Goal: Information Seeking & Learning: Check status

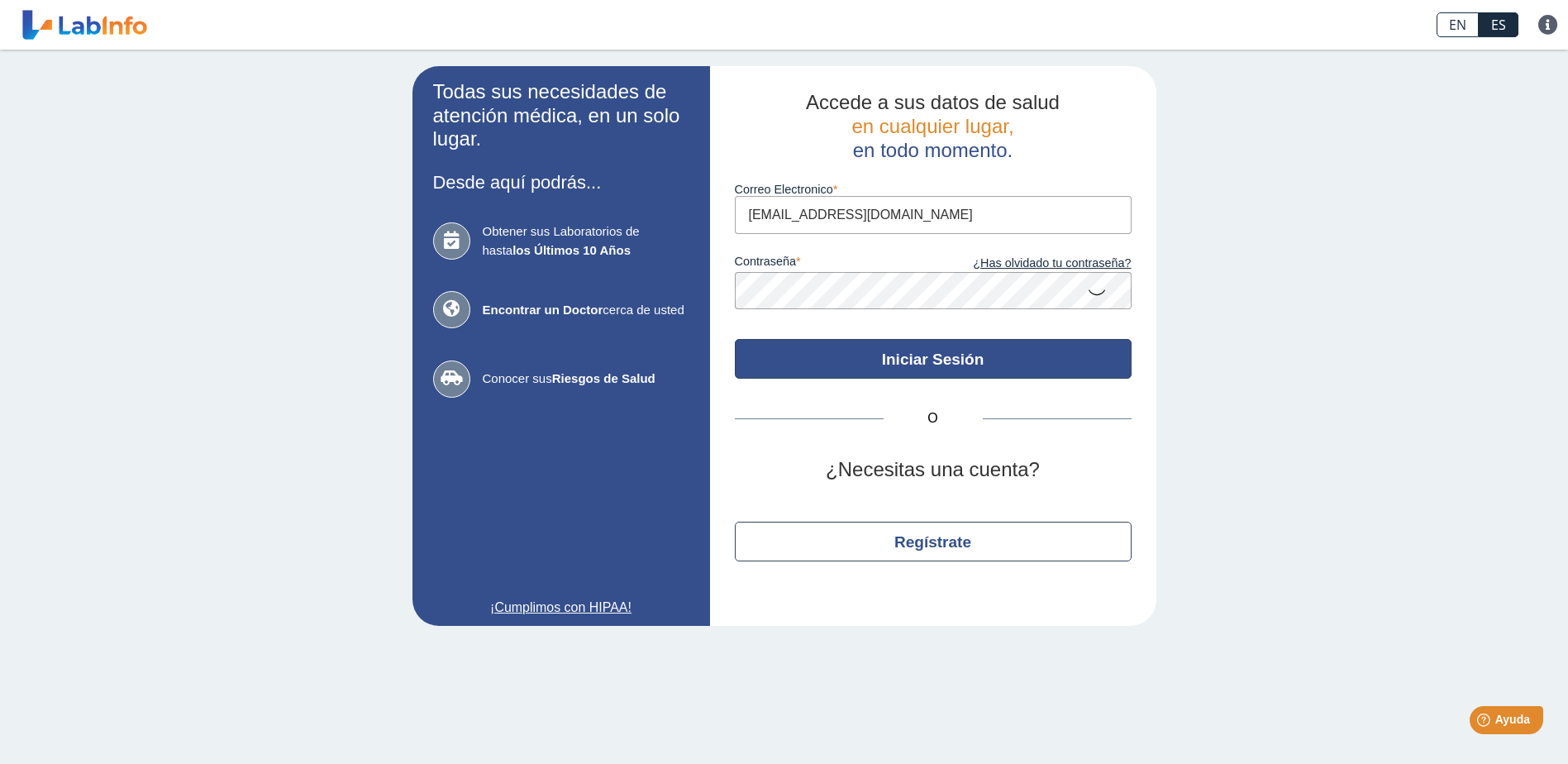
click at [874, 362] on button "Iniciar Sesión" at bounding box center [933, 358] width 397 height 40
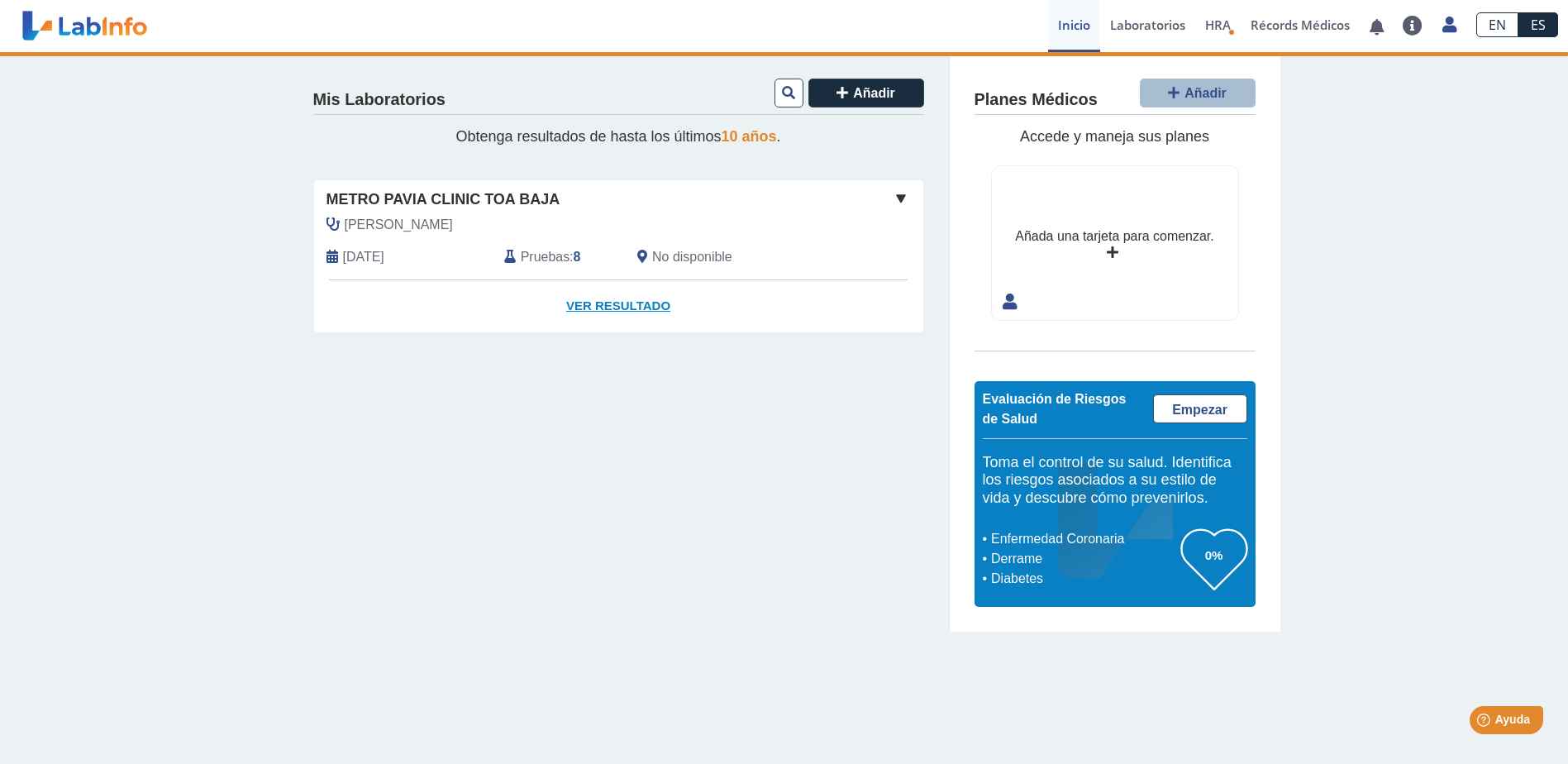
click at [601, 309] on link "Ver Resultado" at bounding box center [619, 306] width 609 height 52
click at [610, 306] on link "Ver Resultado" at bounding box center [619, 306] width 609 height 52
click at [617, 307] on link "Ver Resultado" at bounding box center [619, 306] width 609 height 52
click at [384, 249] on span "[DATE]" at bounding box center [364, 257] width 41 height 20
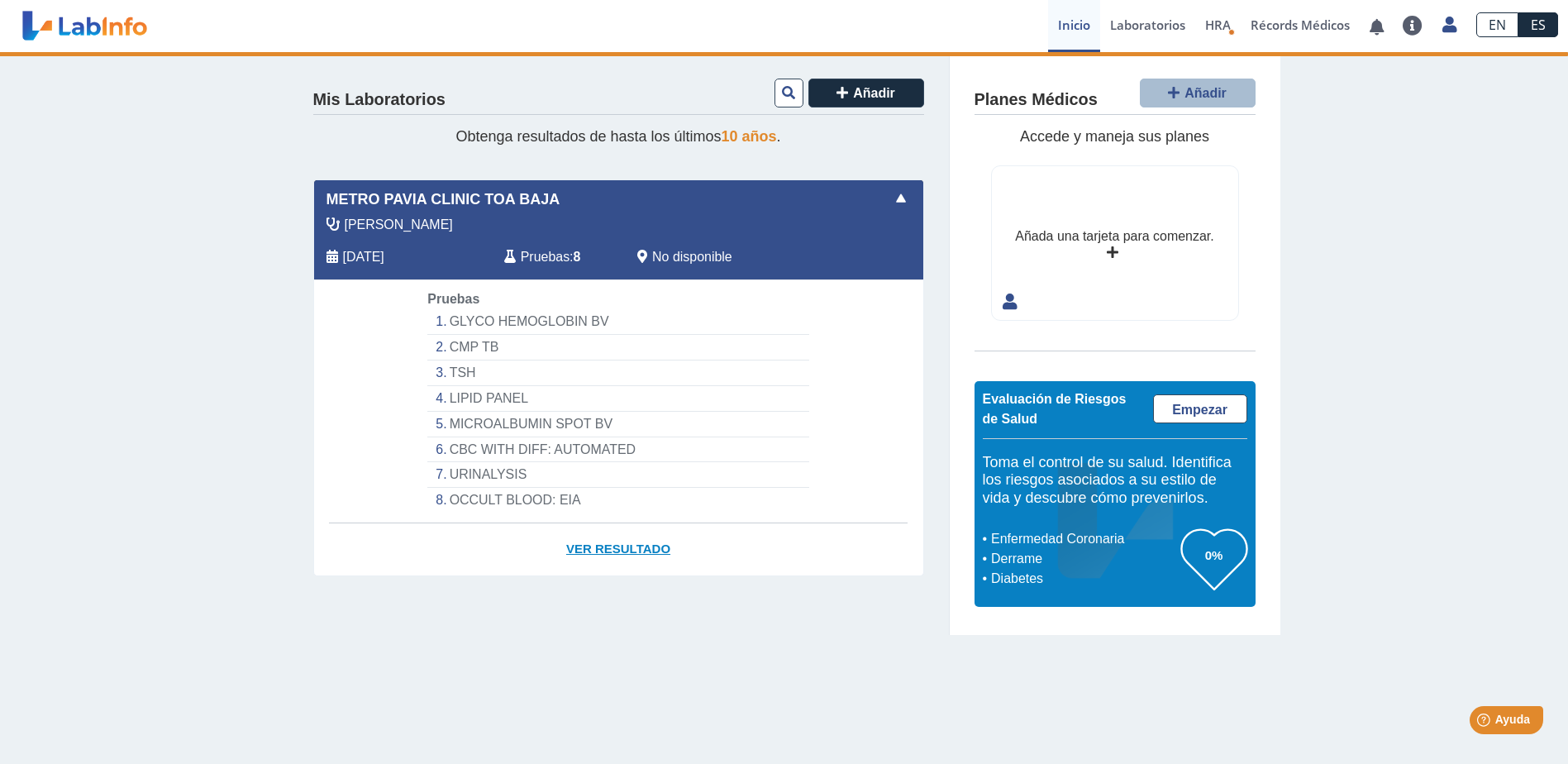
click at [613, 545] on link "Ver Resultado" at bounding box center [619, 549] width 609 height 52
click at [1148, 22] on link "Laboratorios" at bounding box center [1148, 26] width 95 height 52
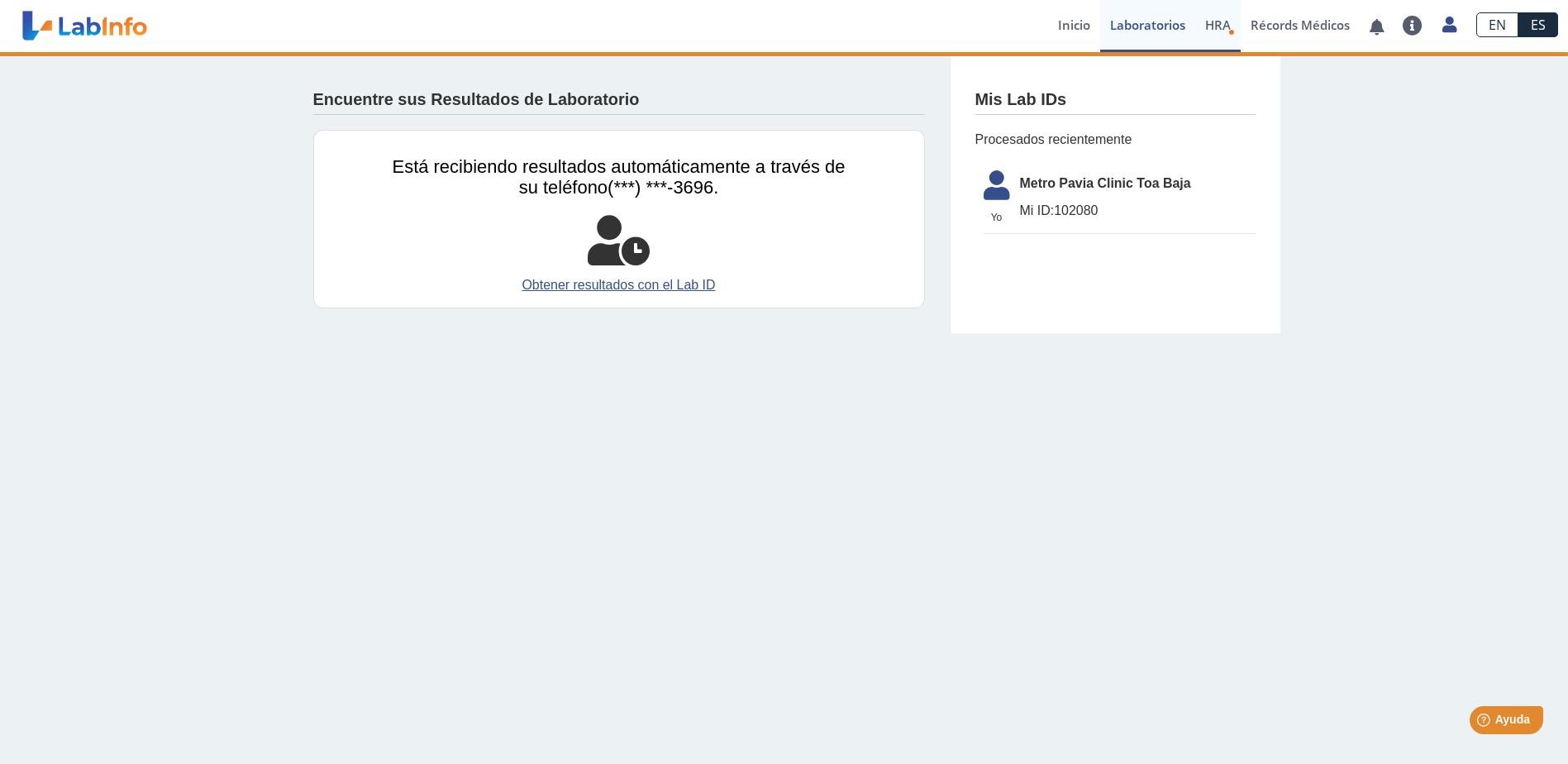
click at [1225, 29] on span "HRA" at bounding box center [1218, 24] width 26 height 16
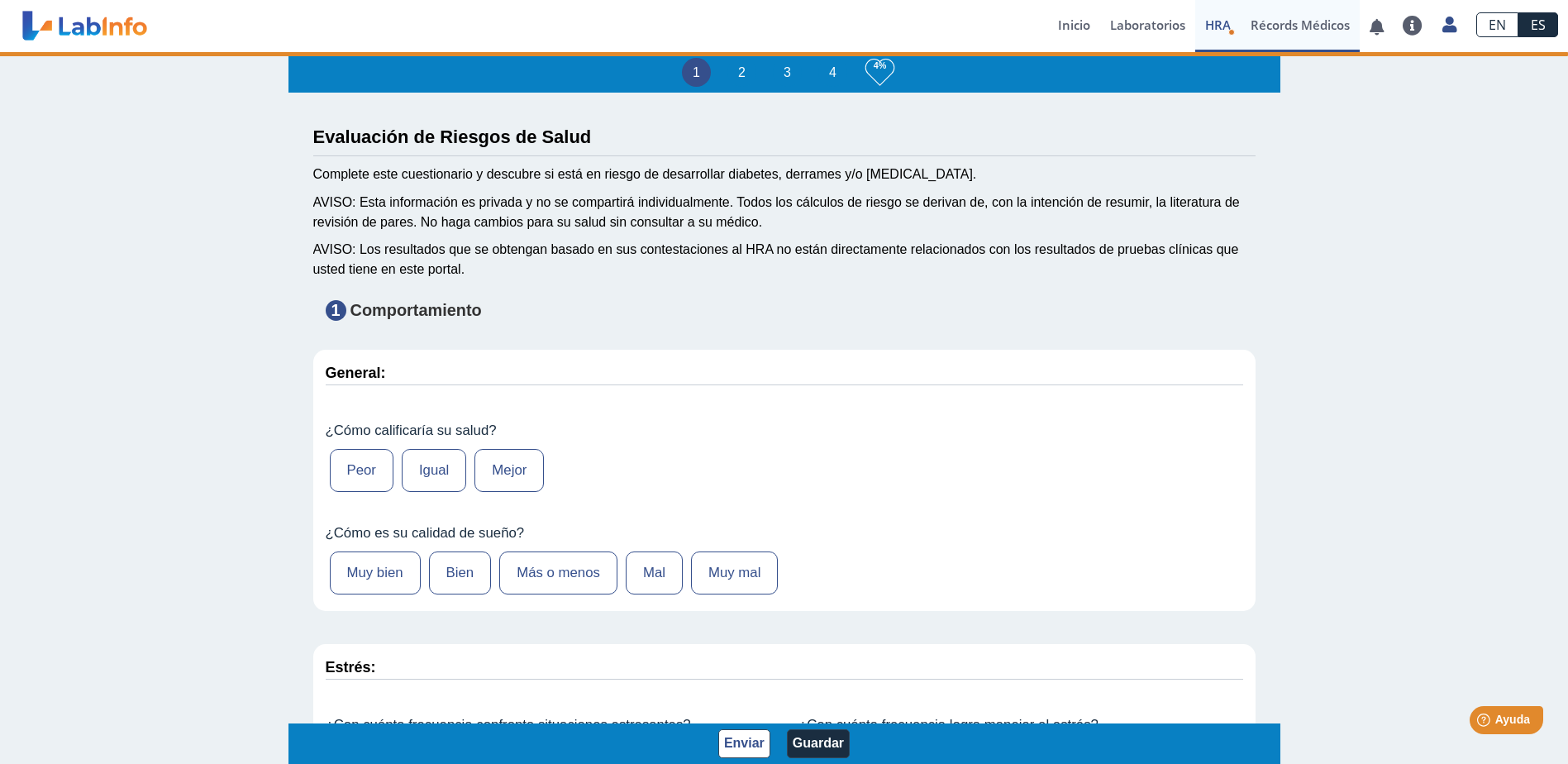
click at [1270, 26] on link "Récords Médicos" at bounding box center [1300, 26] width 119 height 52
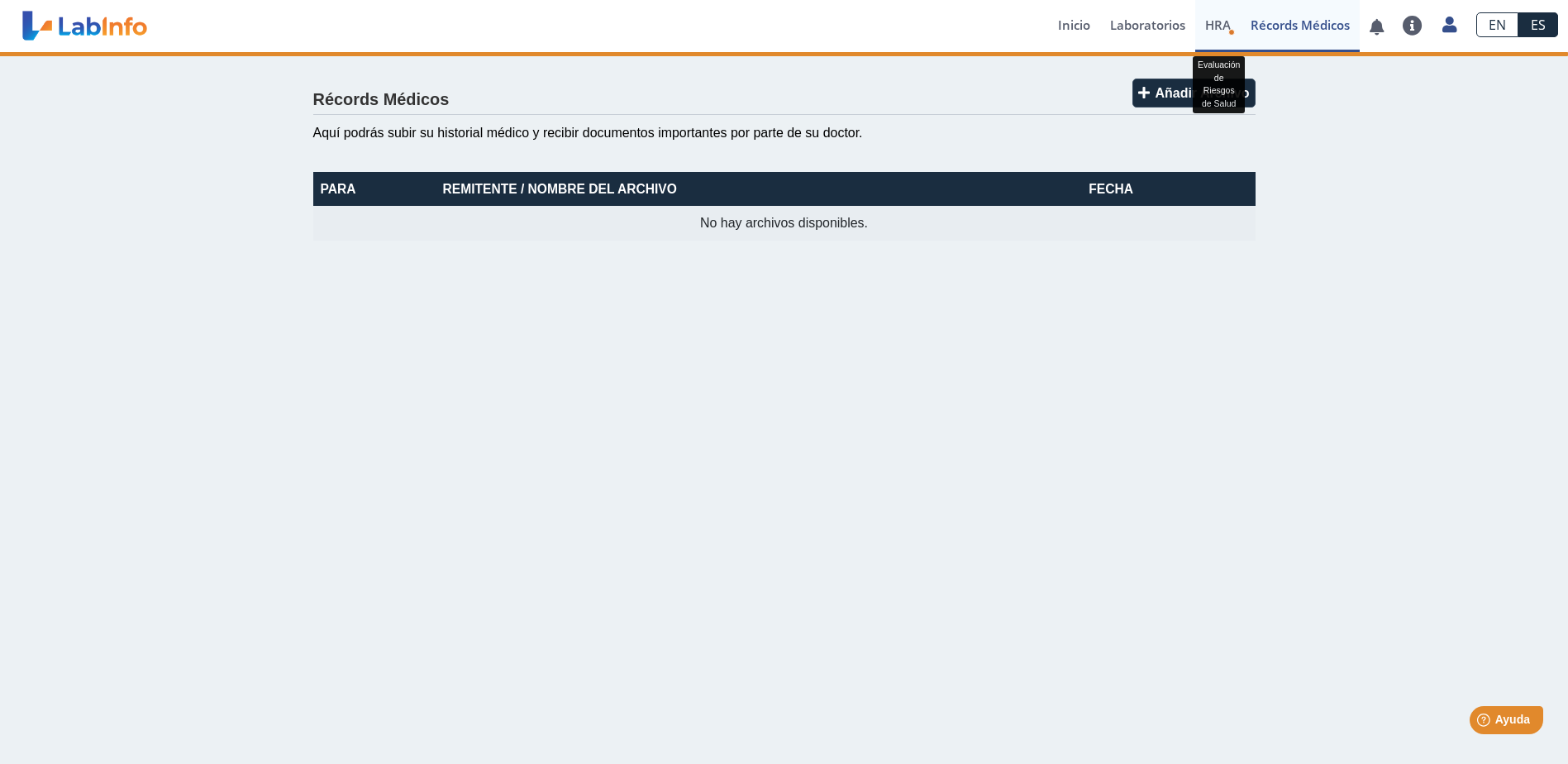
click at [1217, 27] on span "HRA" at bounding box center [1218, 24] width 26 height 16
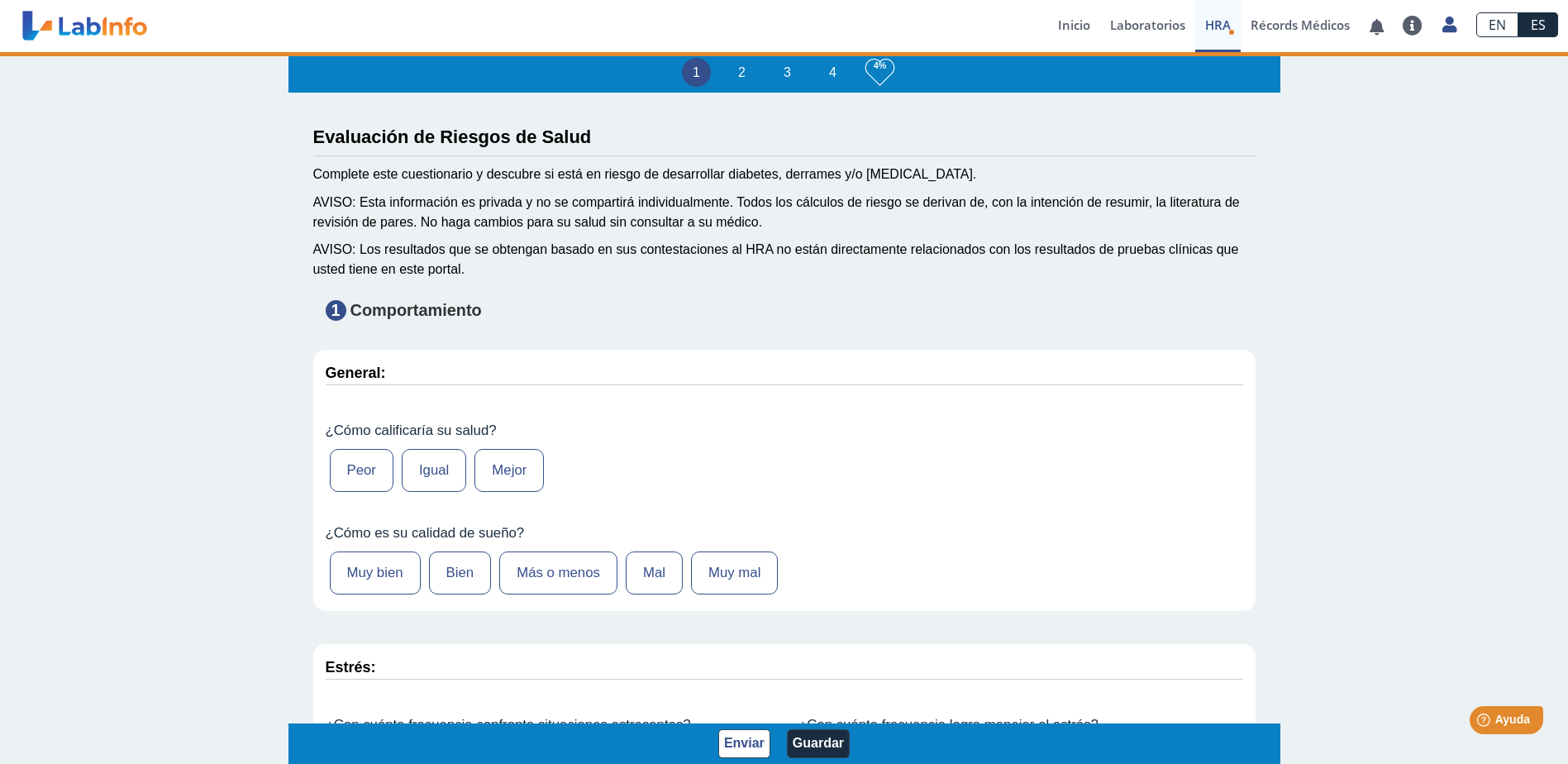
type input "[PERSON_NAME]"
type input "[DATE]"
select select
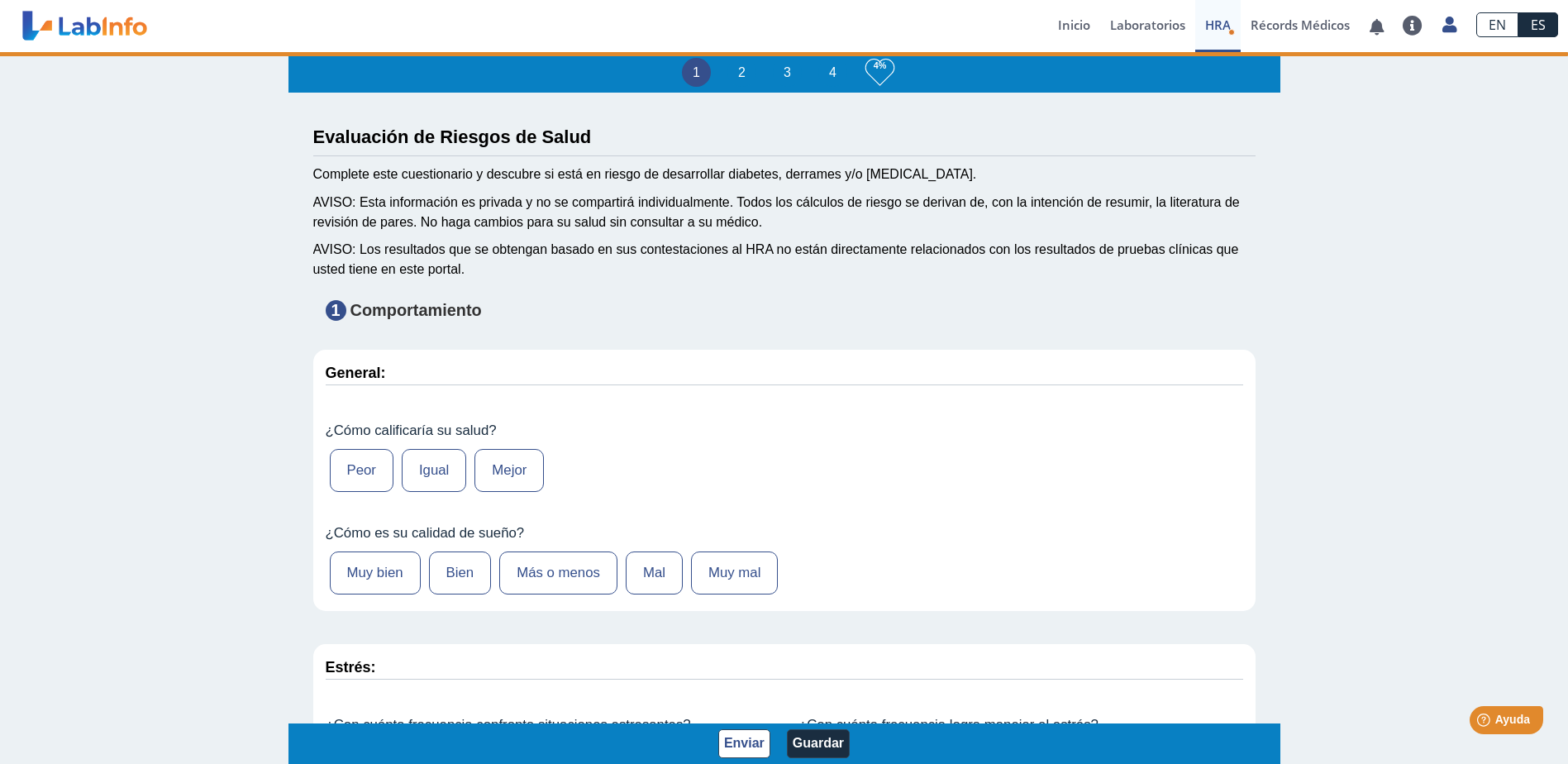
select select
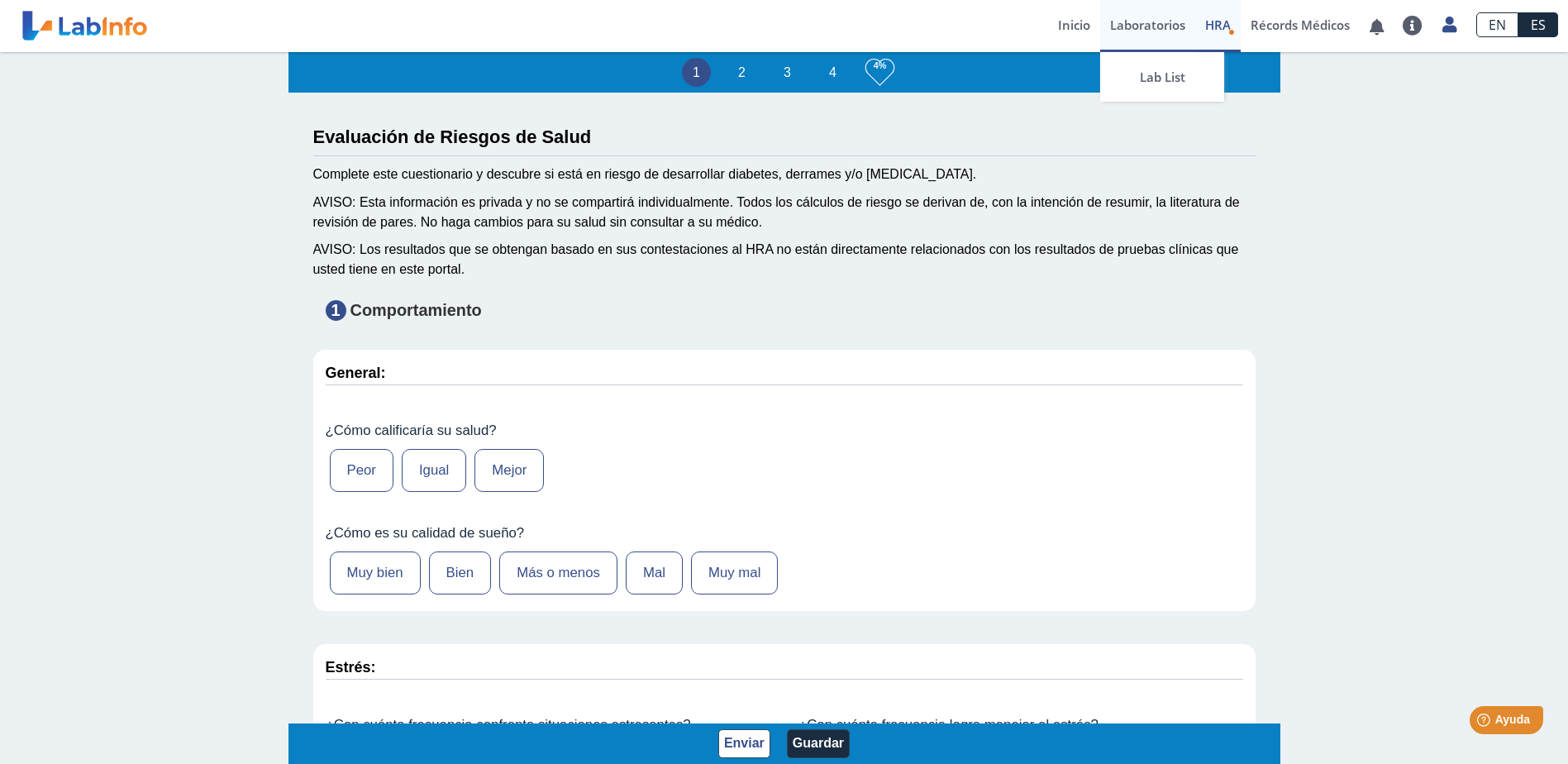
click at [1157, 20] on link "Laboratorios" at bounding box center [1148, 26] width 95 height 52
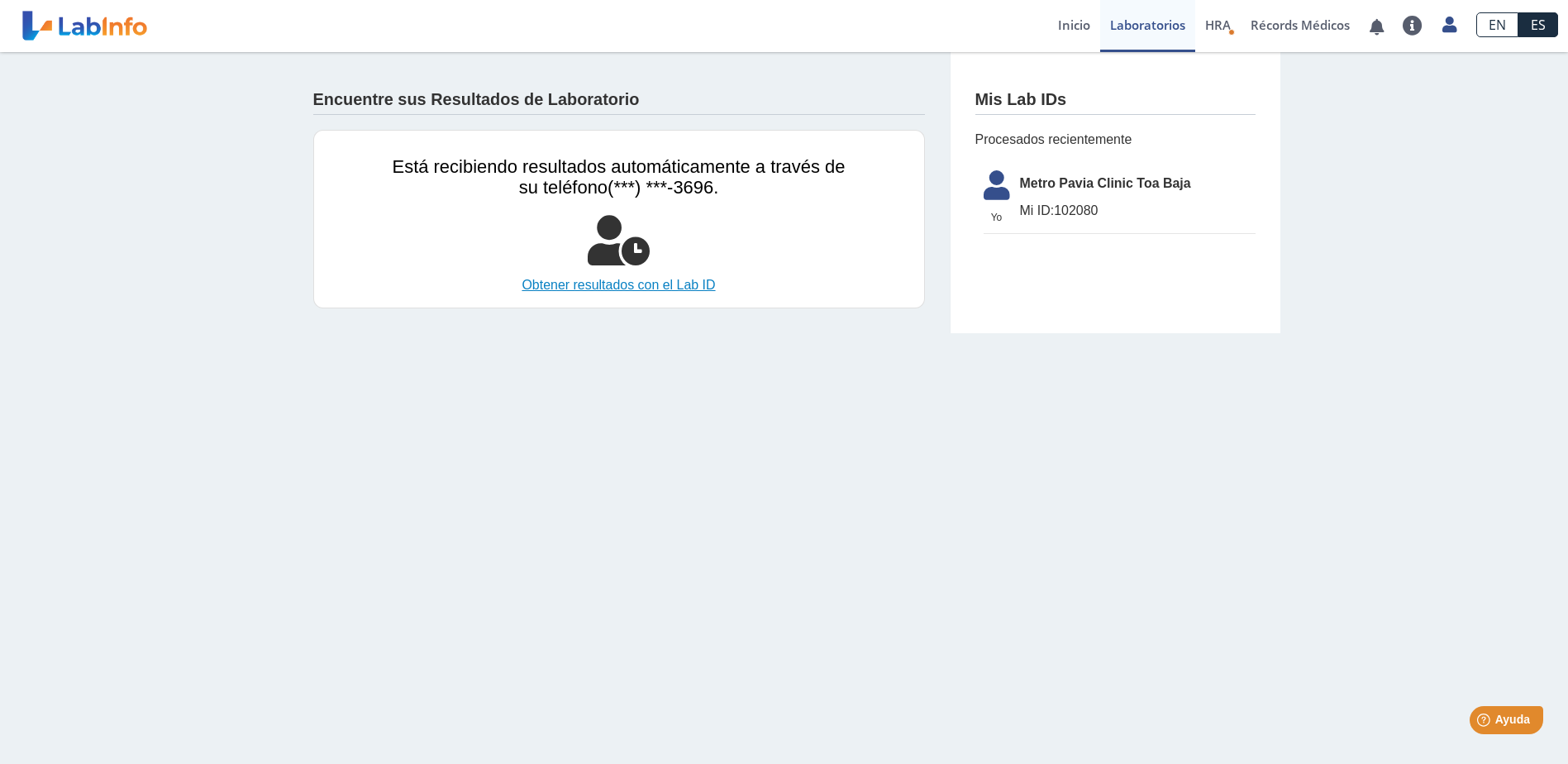
click at [632, 283] on link "Obtener resultados con el Lab ID" at bounding box center [619, 285] width 453 height 20
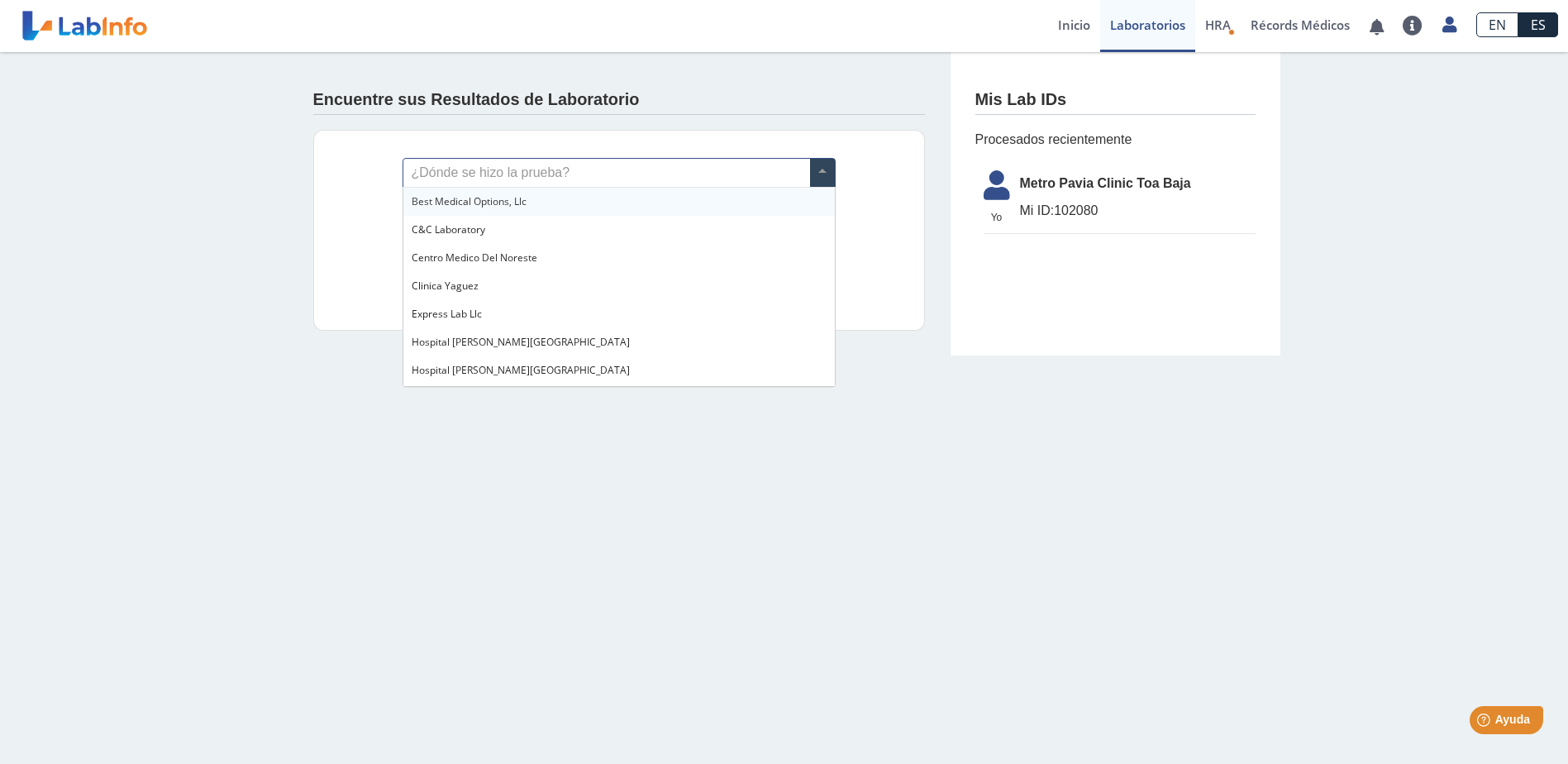
click at [520, 168] on input "text" at bounding box center [619, 172] width 432 height 28
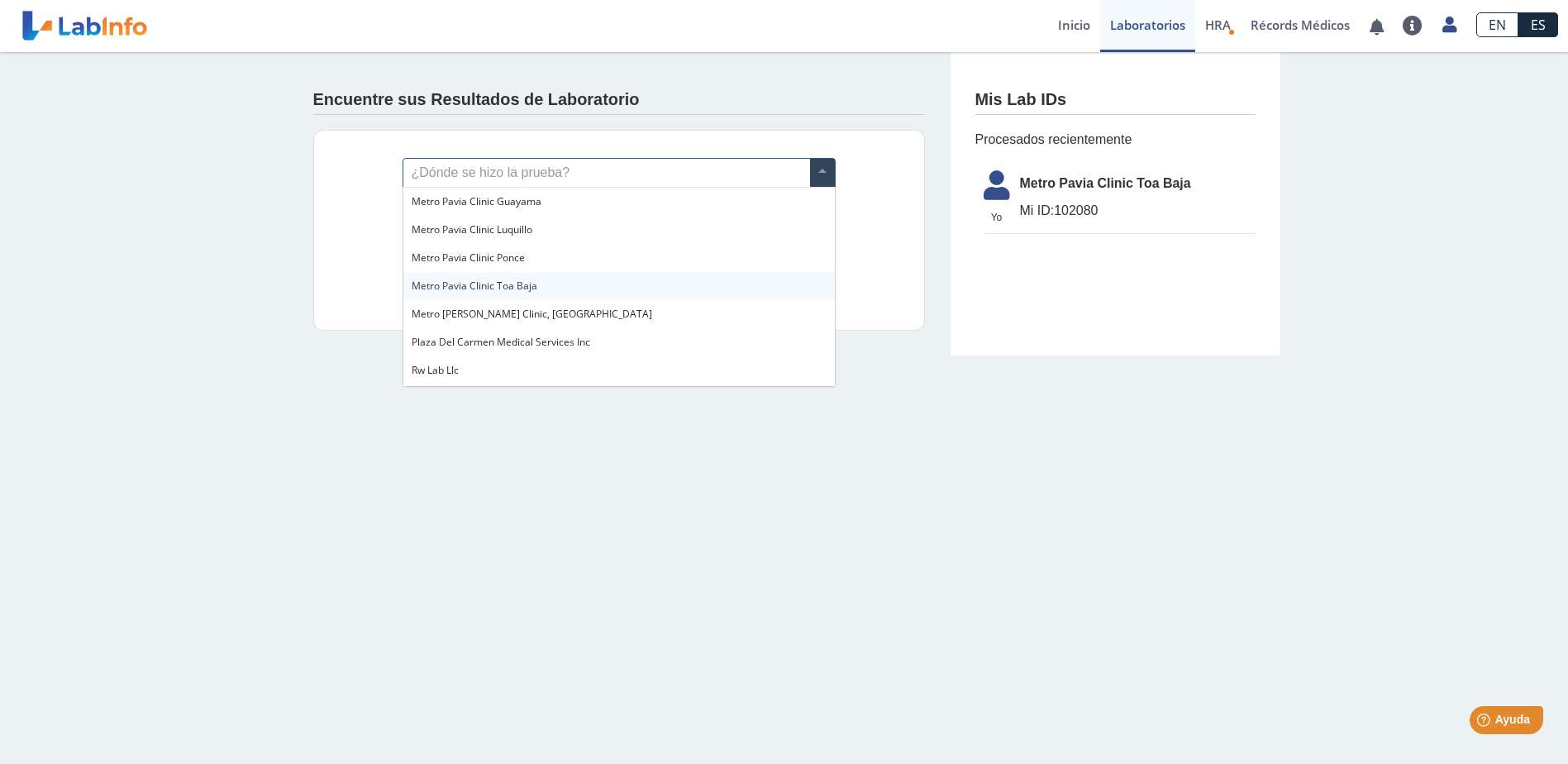
click at [507, 282] on span "Metro Pavia Clinic Toa Baja" at bounding box center [475, 285] width 126 height 14
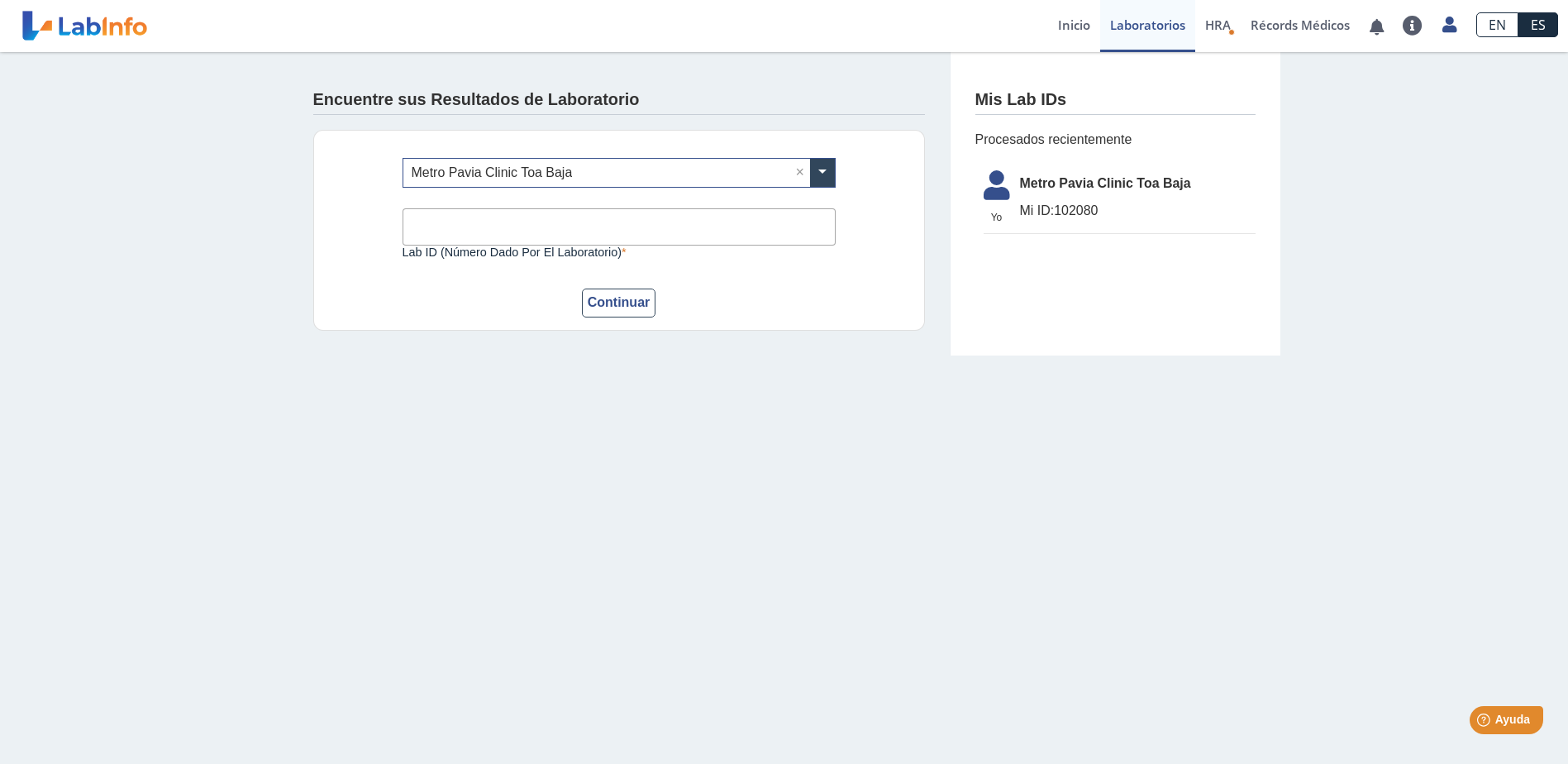
click at [487, 229] on input "Lab ID (número dado por el laboratorio)" at bounding box center [619, 227] width 433 height 37
click at [370, 231] on div "¿Dónde se hizo la prueba? × Metro [PERSON_NAME] Clinic Toa Baja × Lab ID (númer…" at bounding box center [619, 230] width 612 height 201
drag, startPoint x: 1060, startPoint y: 208, endPoint x: 1093, endPoint y: 208, distance: 33.0
click at [1093, 208] on span "Mi ID: 102080" at bounding box center [1137, 210] width 235 height 20
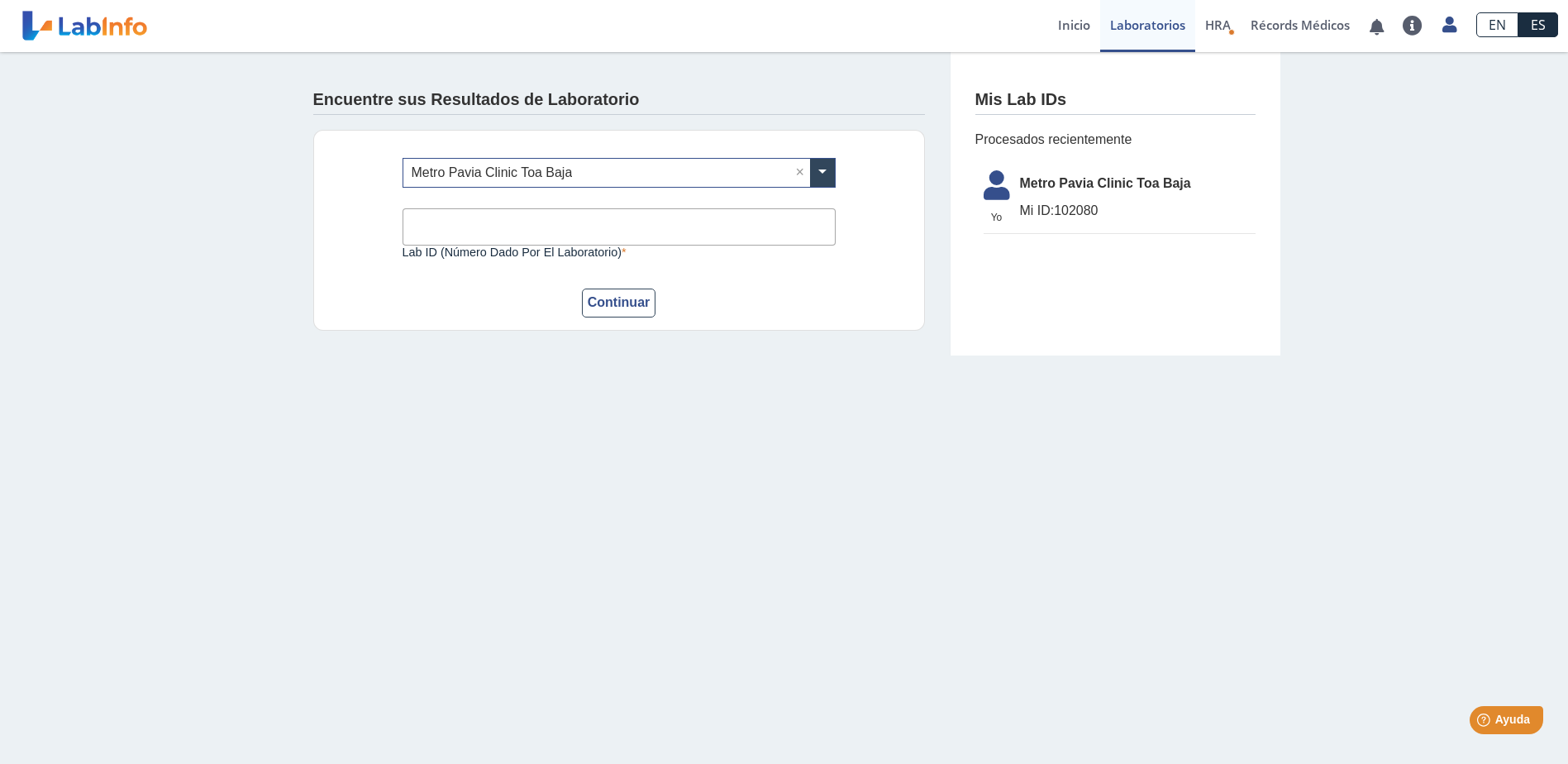
drag, startPoint x: 1093, startPoint y: 208, endPoint x: 1060, endPoint y: 208, distance: 33.0
click at [1060, 208] on span "Mi ID: 102080" at bounding box center [1137, 210] width 235 height 20
drag, startPoint x: 1056, startPoint y: 208, endPoint x: 1101, endPoint y: 208, distance: 45.0
click at [1101, 208] on span "Mi ID: 102080" at bounding box center [1137, 210] width 235 height 20
drag, startPoint x: 1101, startPoint y: 208, endPoint x: 1087, endPoint y: 208, distance: 14.0
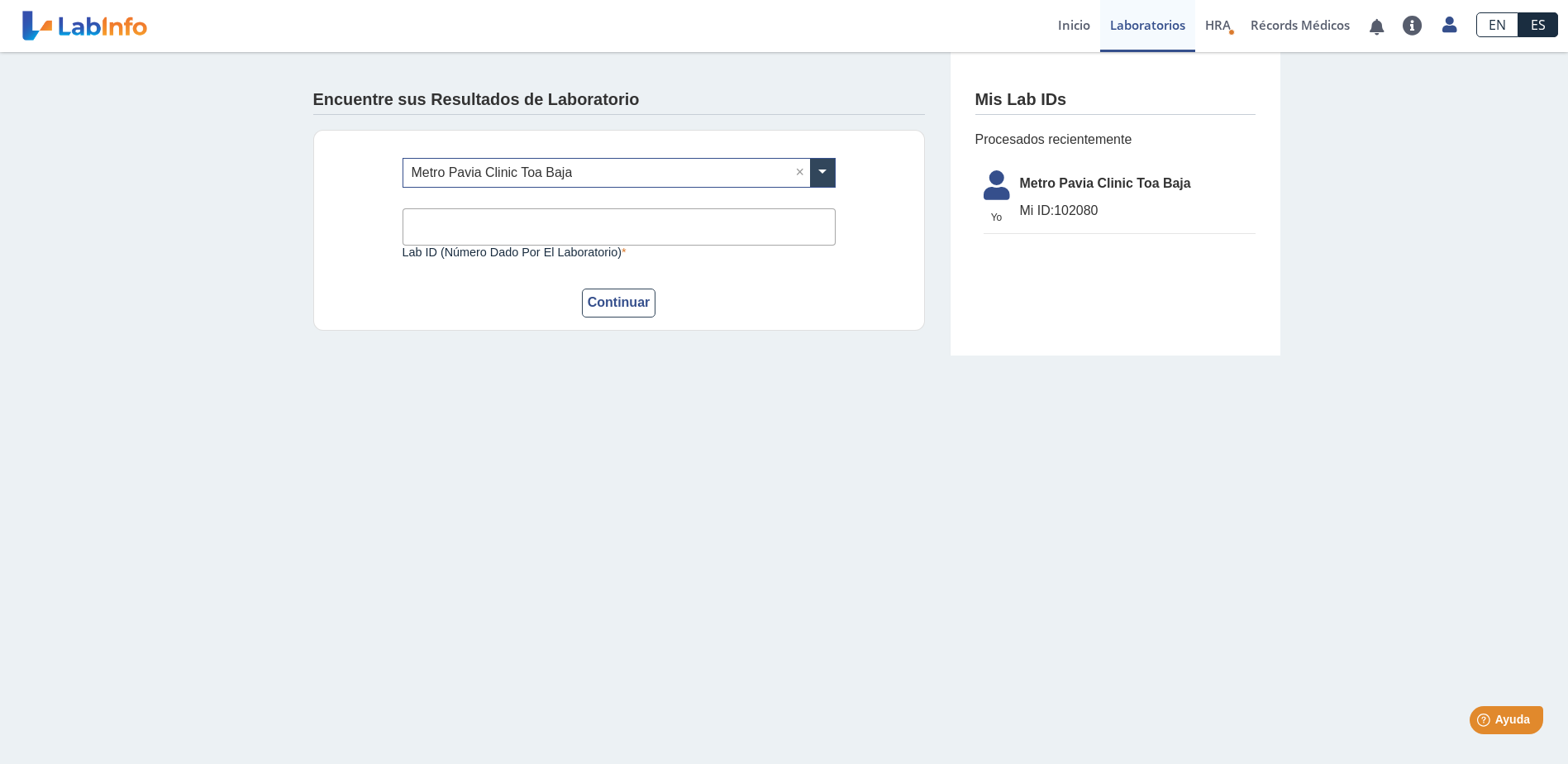
copy span "102080"
click at [551, 232] on input "Lab ID (número dado por el laboratorio)" at bounding box center [619, 227] width 433 height 37
paste input "102080"
type input "102080"
click at [619, 307] on button "Continuar" at bounding box center [619, 303] width 74 height 29
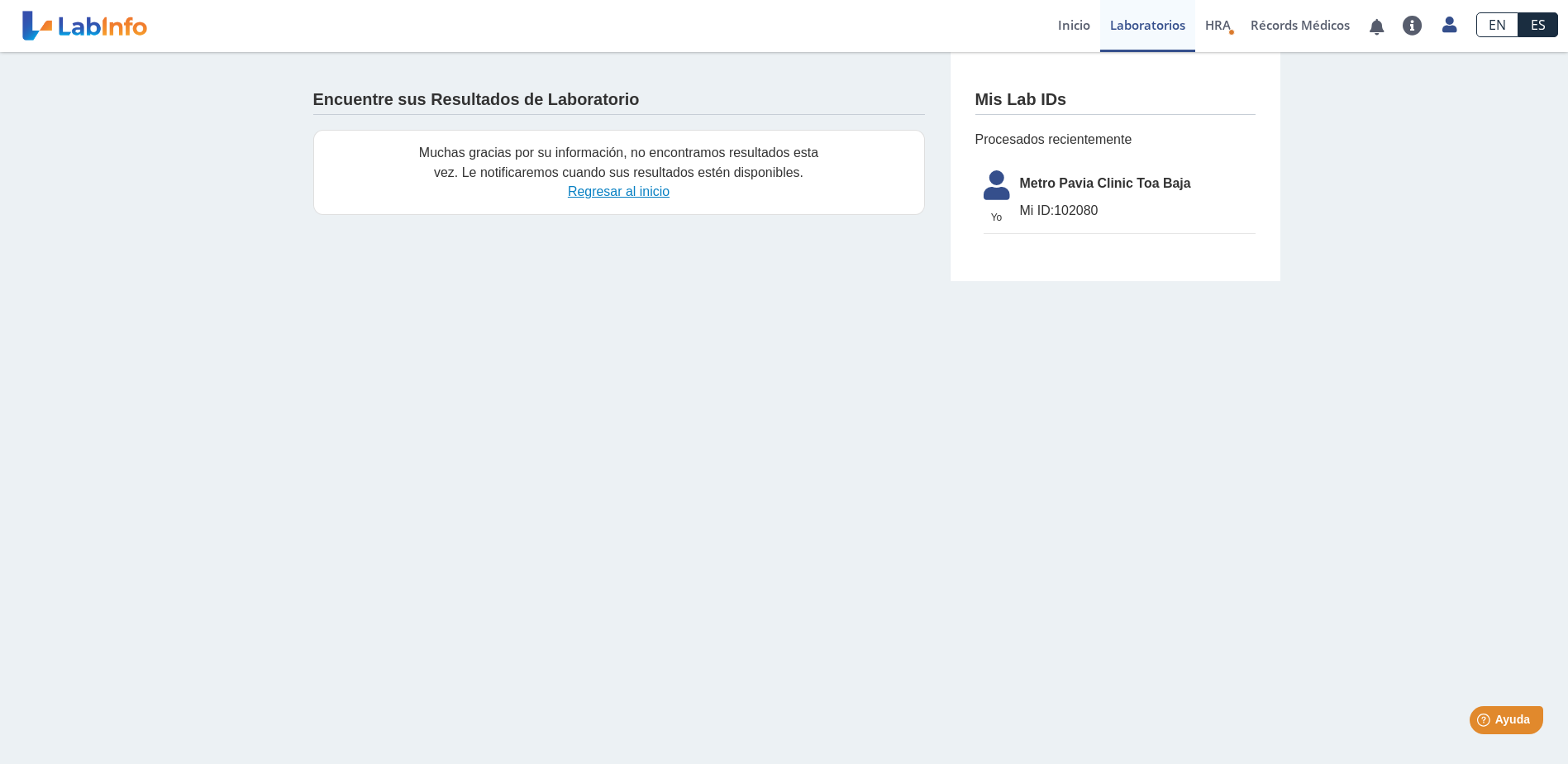
click at [624, 189] on link "Regresar al inicio" at bounding box center [619, 191] width 102 height 14
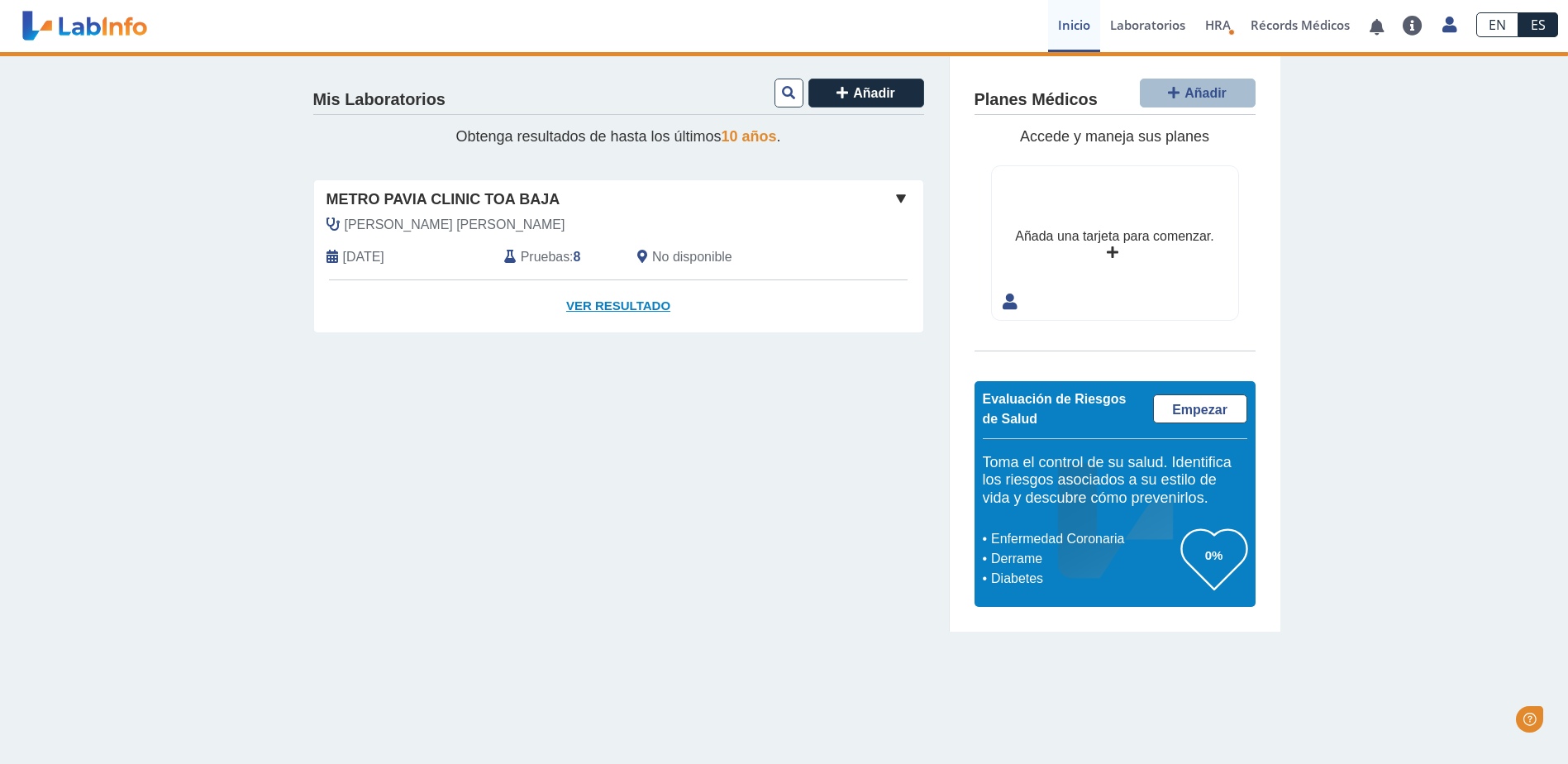
click at [610, 301] on link "Ver Resultado" at bounding box center [619, 306] width 609 height 52
click at [457, 202] on span "Metro Pavia Clinic Toa Baja" at bounding box center [444, 200] width 234 height 22
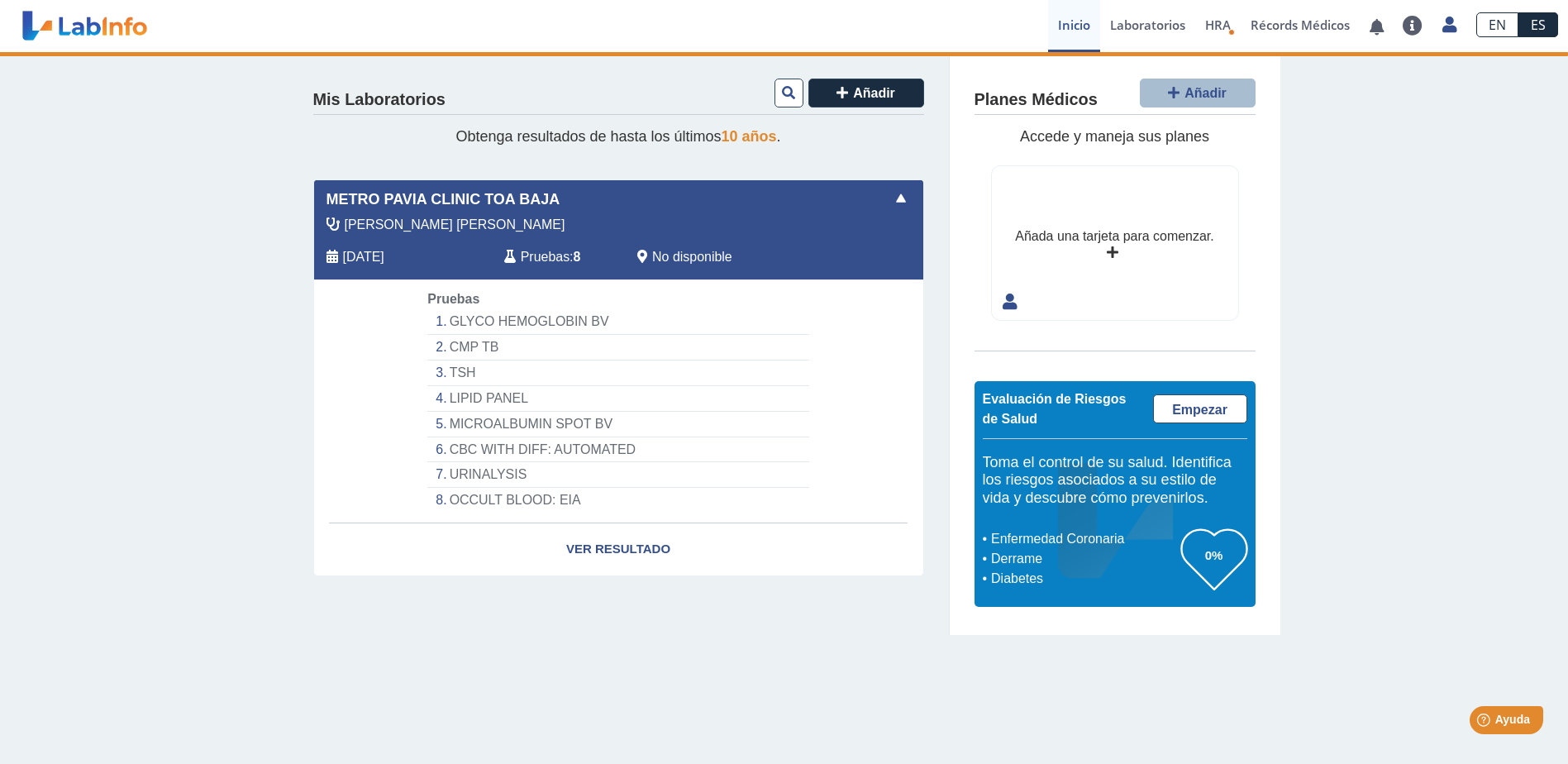
click at [477, 318] on li "GLYCO HEMOGLOBIN BV" at bounding box center [618, 322] width 381 height 26
click at [485, 499] on li "OCCULT BLOOD: EIA" at bounding box center [618, 500] width 381 height 25
click at [559, 256] on span "Pruebas" at bounding box center [545, 257] width 49 height 20
click at [384, 250] on span "[DATE]" at bounding box center [364, 257] width 41 height 20
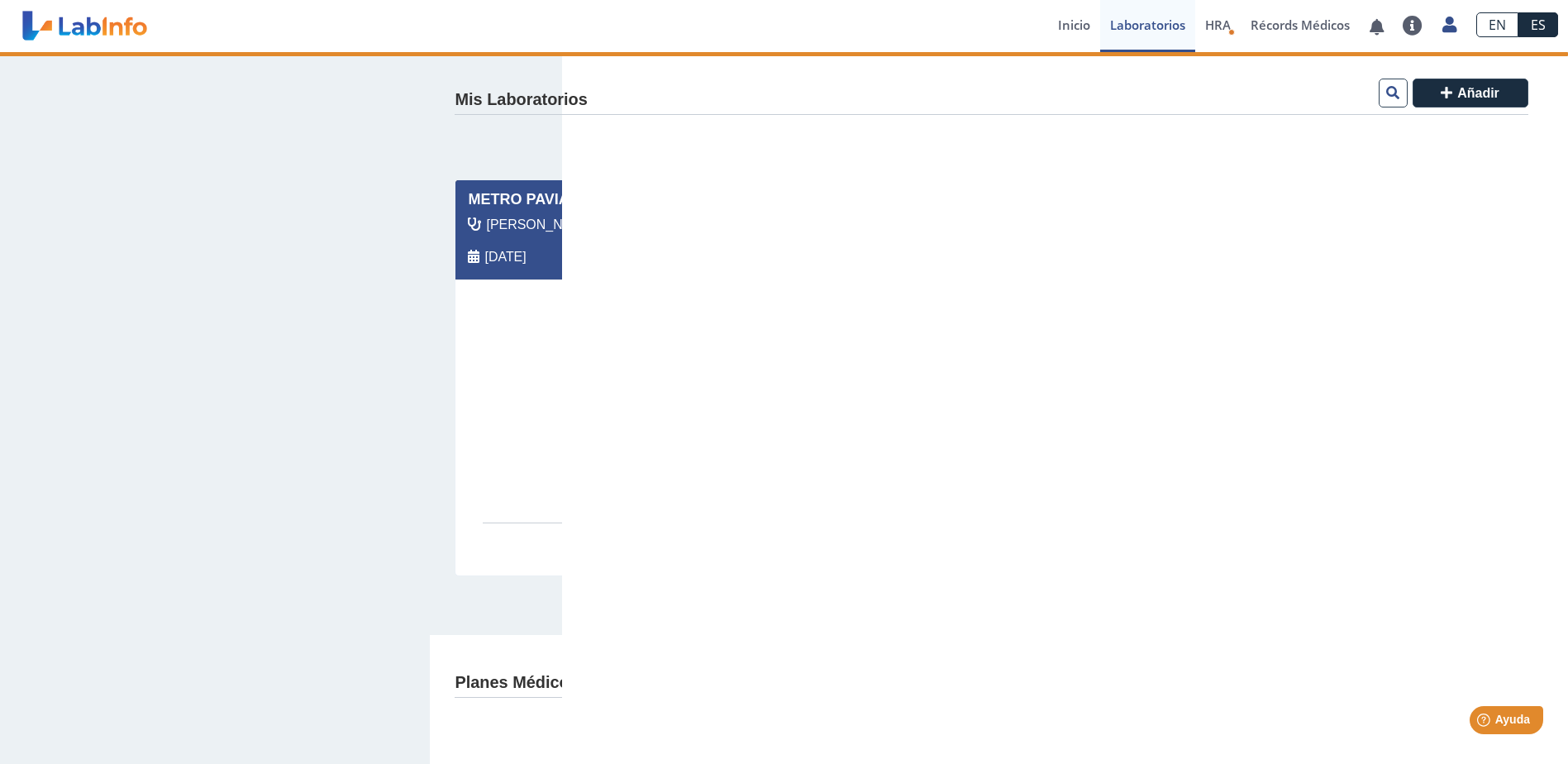
select select "**********"
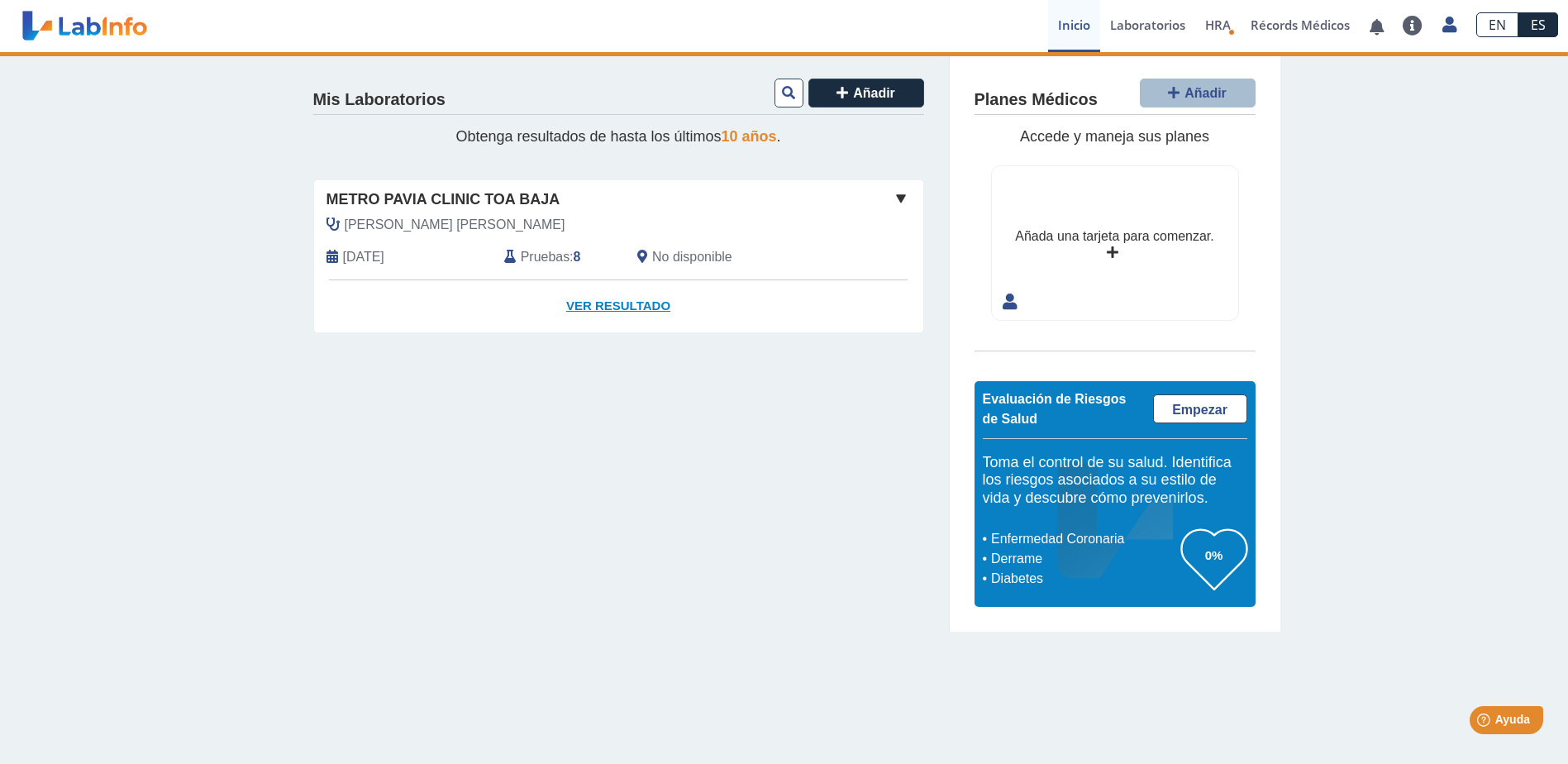
click at [608, 296] on link "Ver Resultado" at bounding box center [619, 306] width 609 height 52
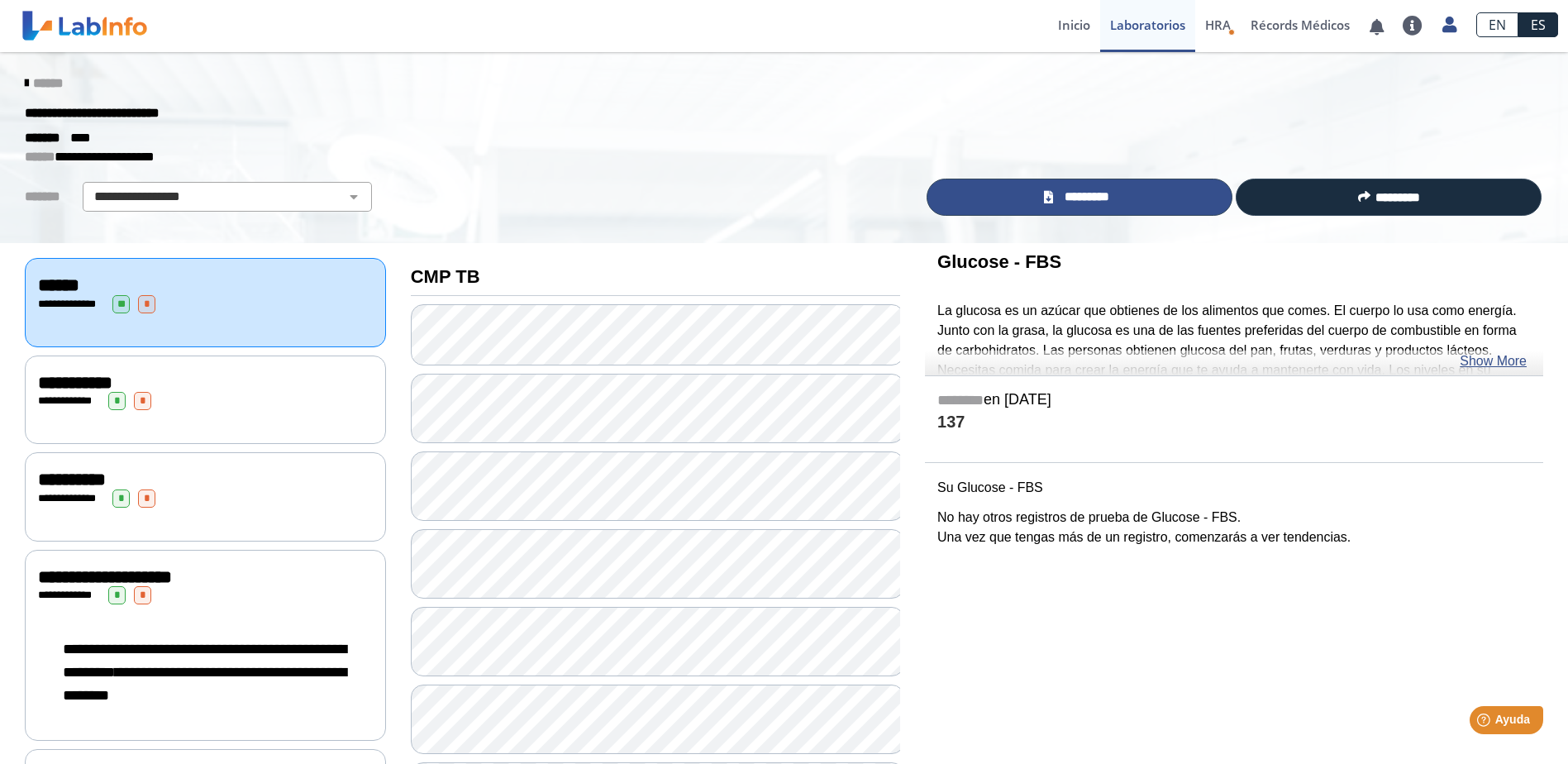
click at [1093, 182] on link "*********" at bounding box center [1080, 196] width 306 height 37
